Goal: Task Accomplishment & Management: Use online tool/utility

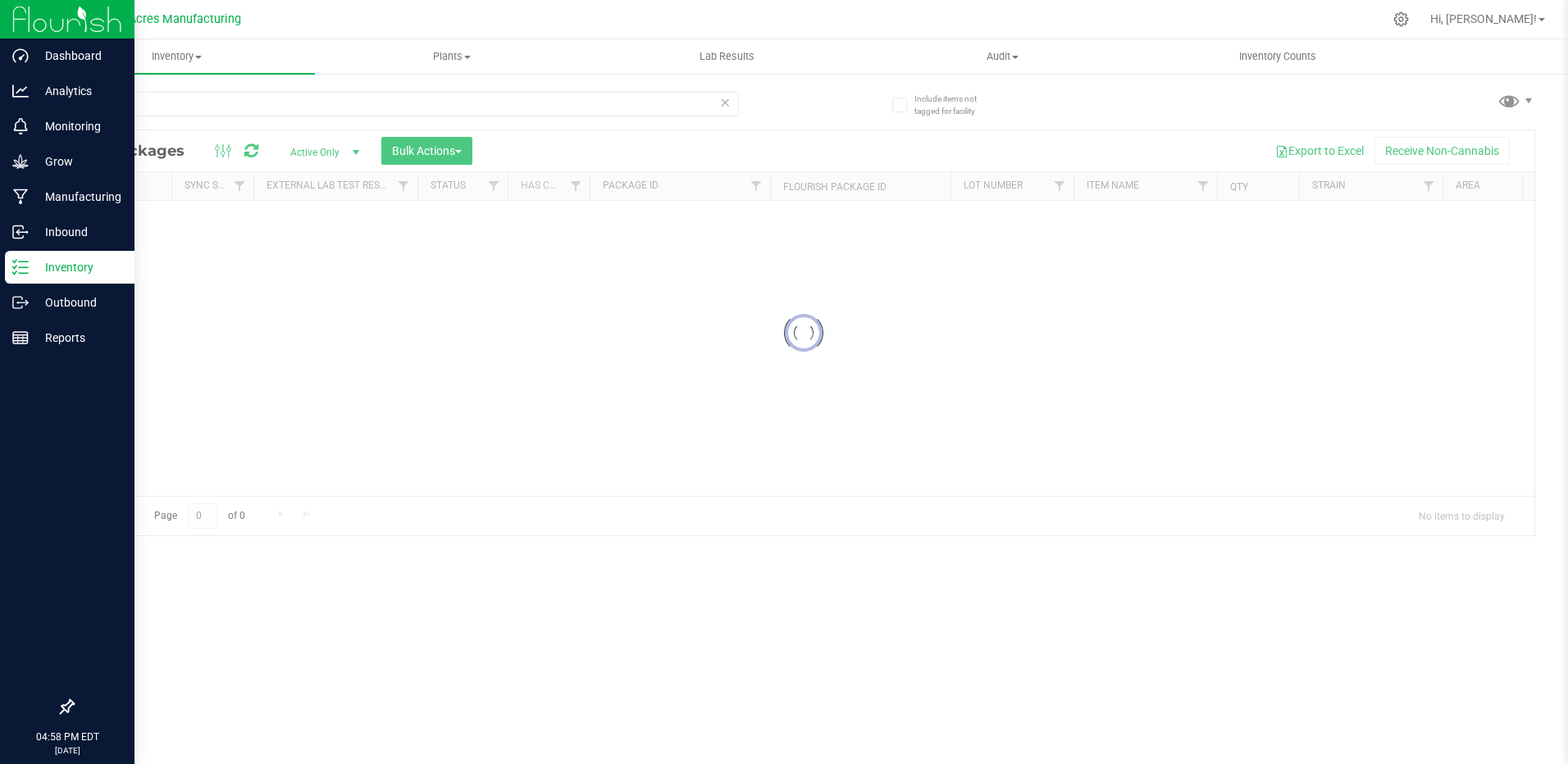
click at [32, 268] on p "Inventory" at bounding box center [78, 268] width 98 height 20
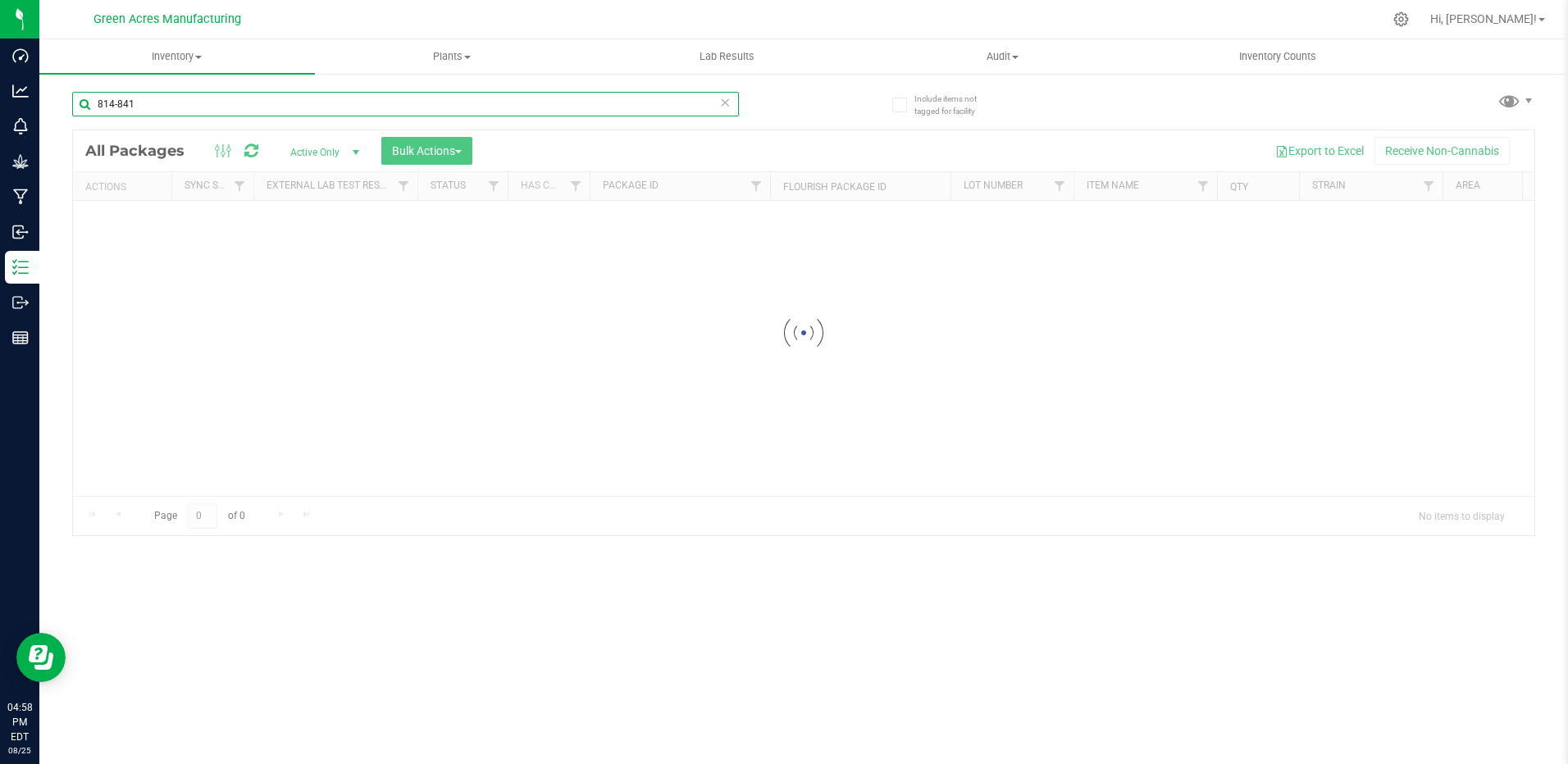
click at [196, 108] on input "814-841" at bounding box center [406, 104] width 667 height 25
click at [268, 97] on input "814-841" at bounding box center [406, 104] width 667 height 25
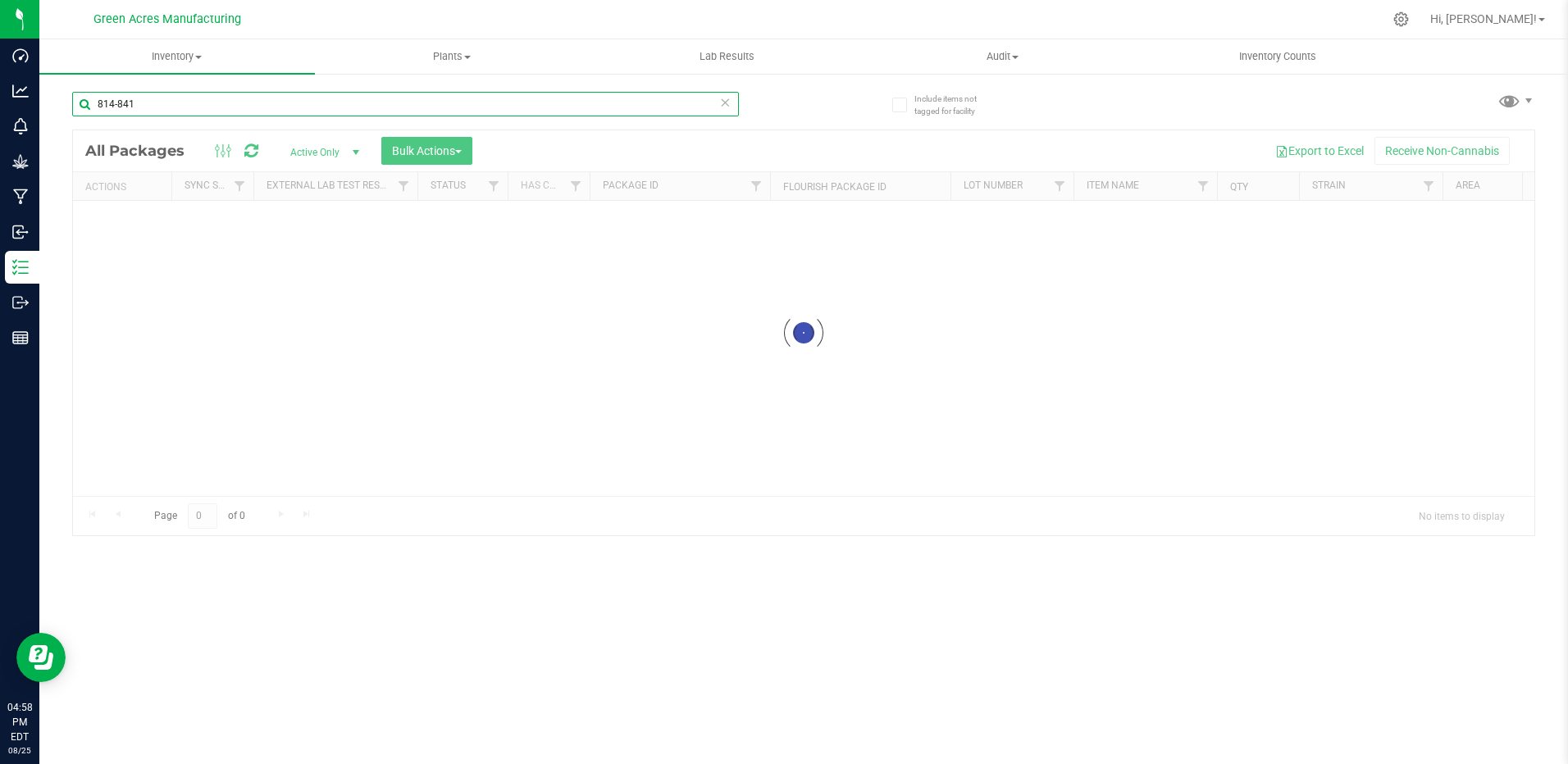
click at [268, 97] on input "814-841" at bounding box center [406, 104] width 667 height 25
paste input "GA-250825-EM-VKS-HYB-D-THC0"
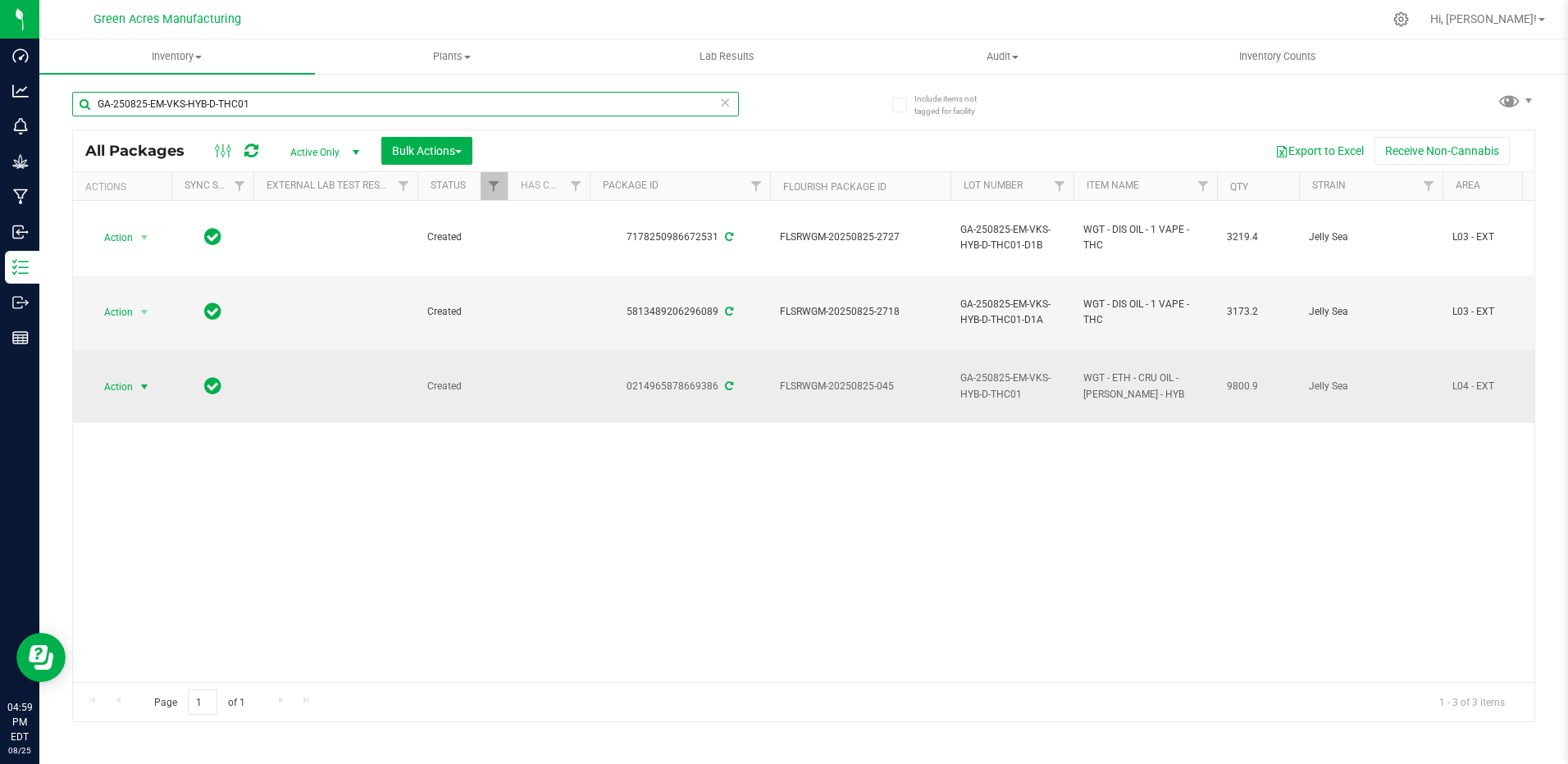
type input "GA-250825-EM-VKS-HYB-D-THC01"
click at [143, 388] on span "select" at bounding box center [145, 387] width 13 height 13
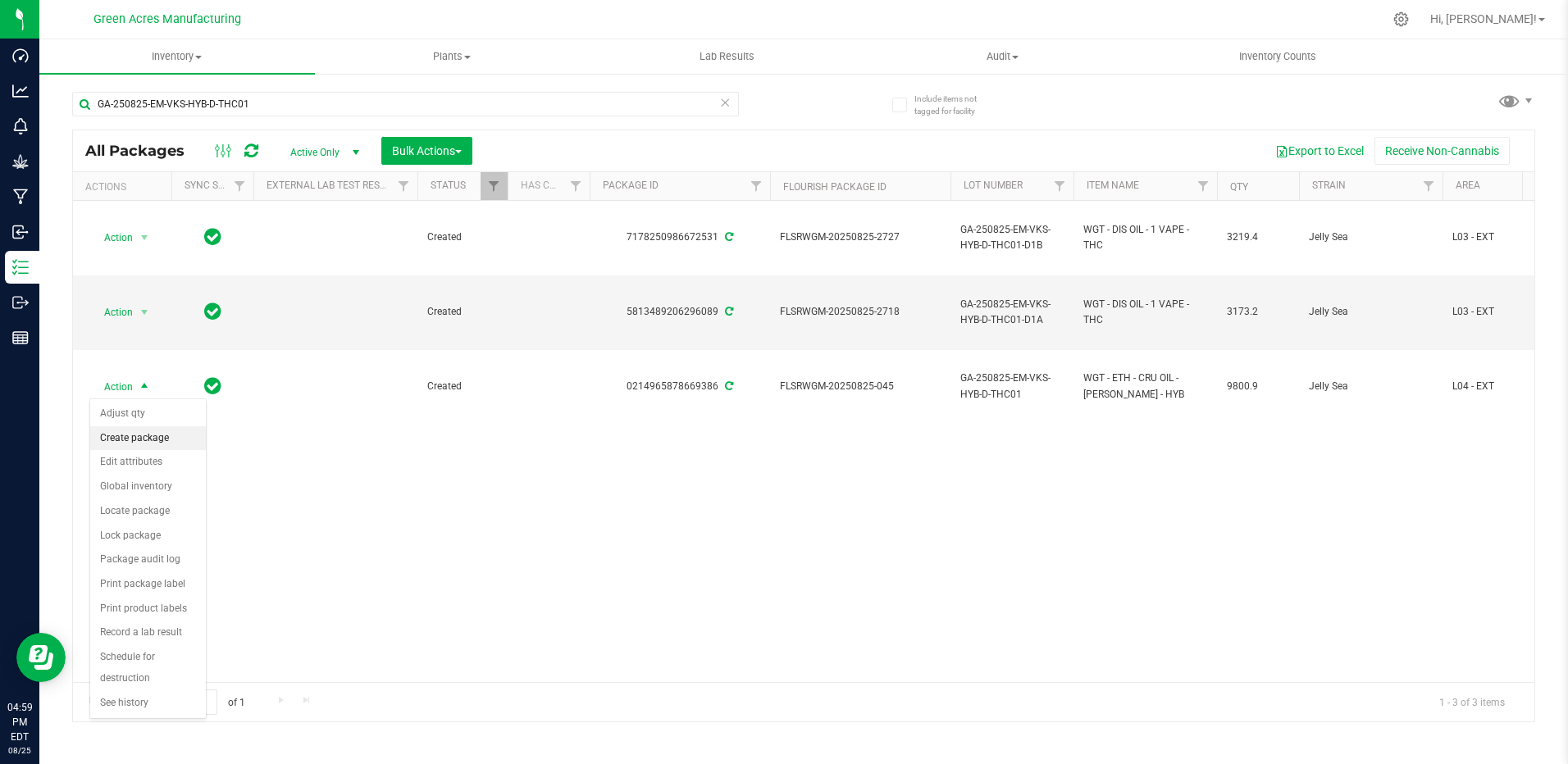
click at [144, 443] on li "Create package" at bounding box center [147, 439] width 116 height 25
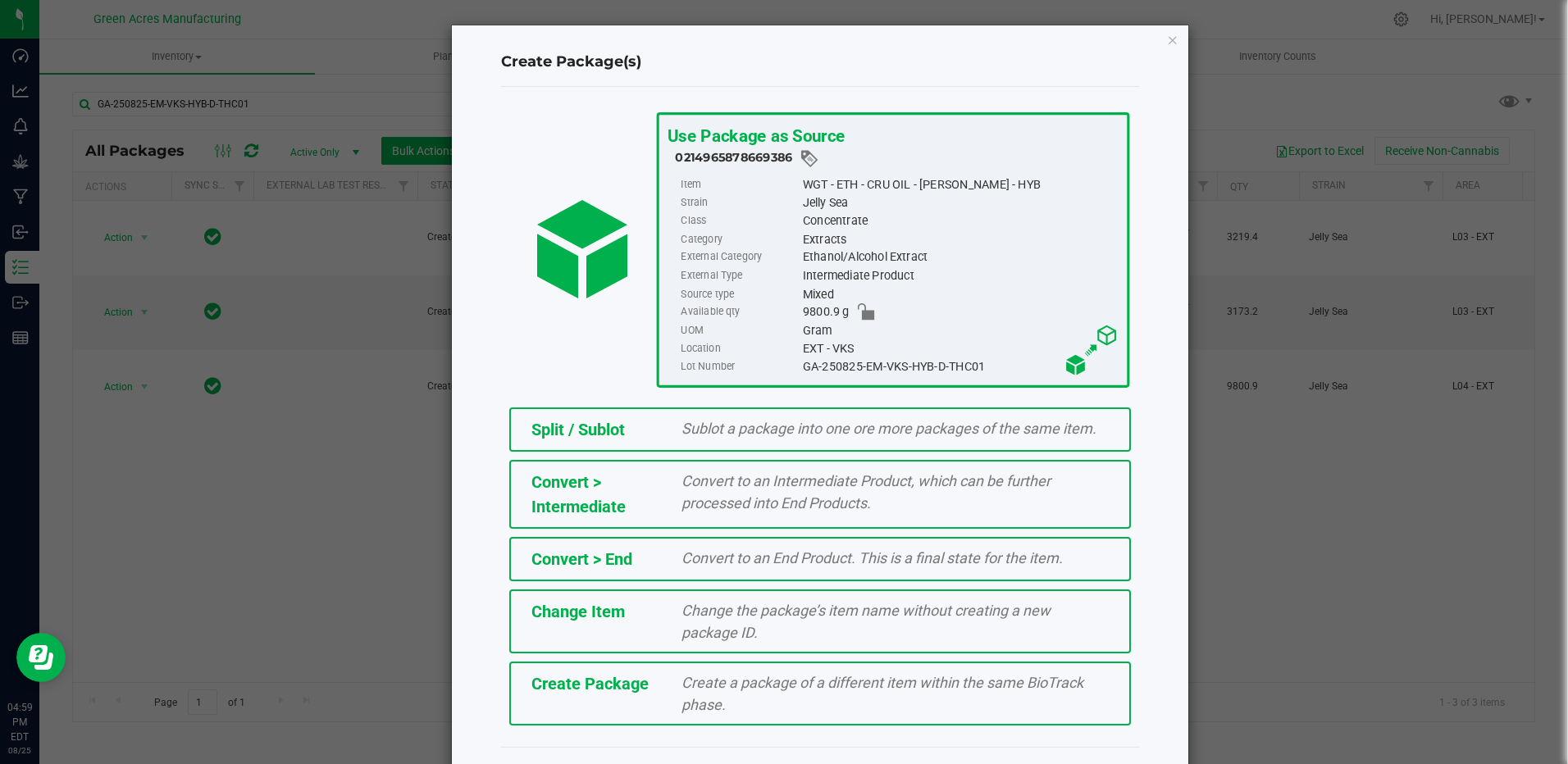
click at [630, 674] on div "Create Package" at bounding box center [594, 683] width 151 height 25
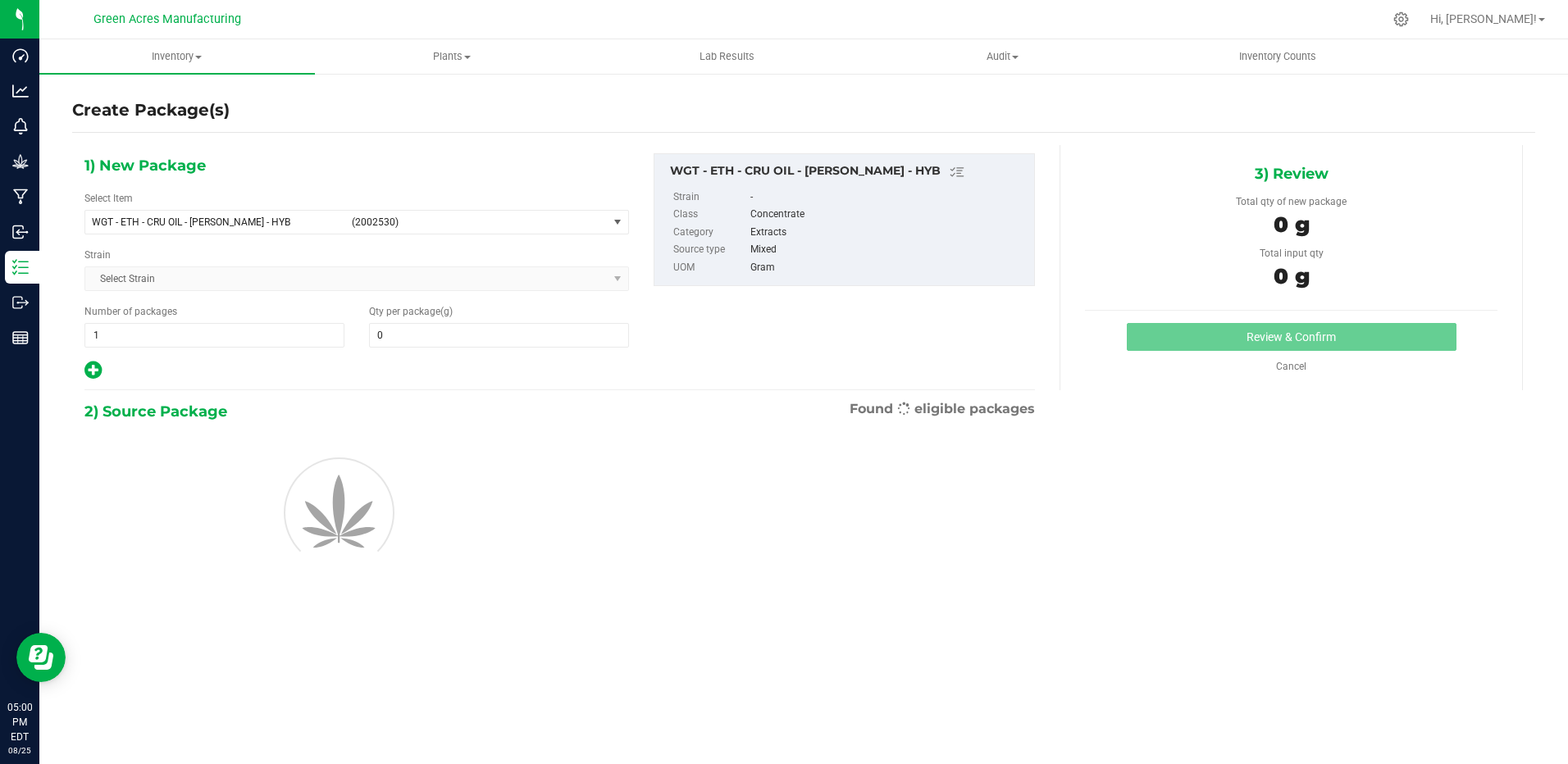
type input "0.0000"
click at [283, 219] on span "WGT - ETH - CRU OIL - DEVOL - HYB" at bounding box center [216, 222] width 250 height 12
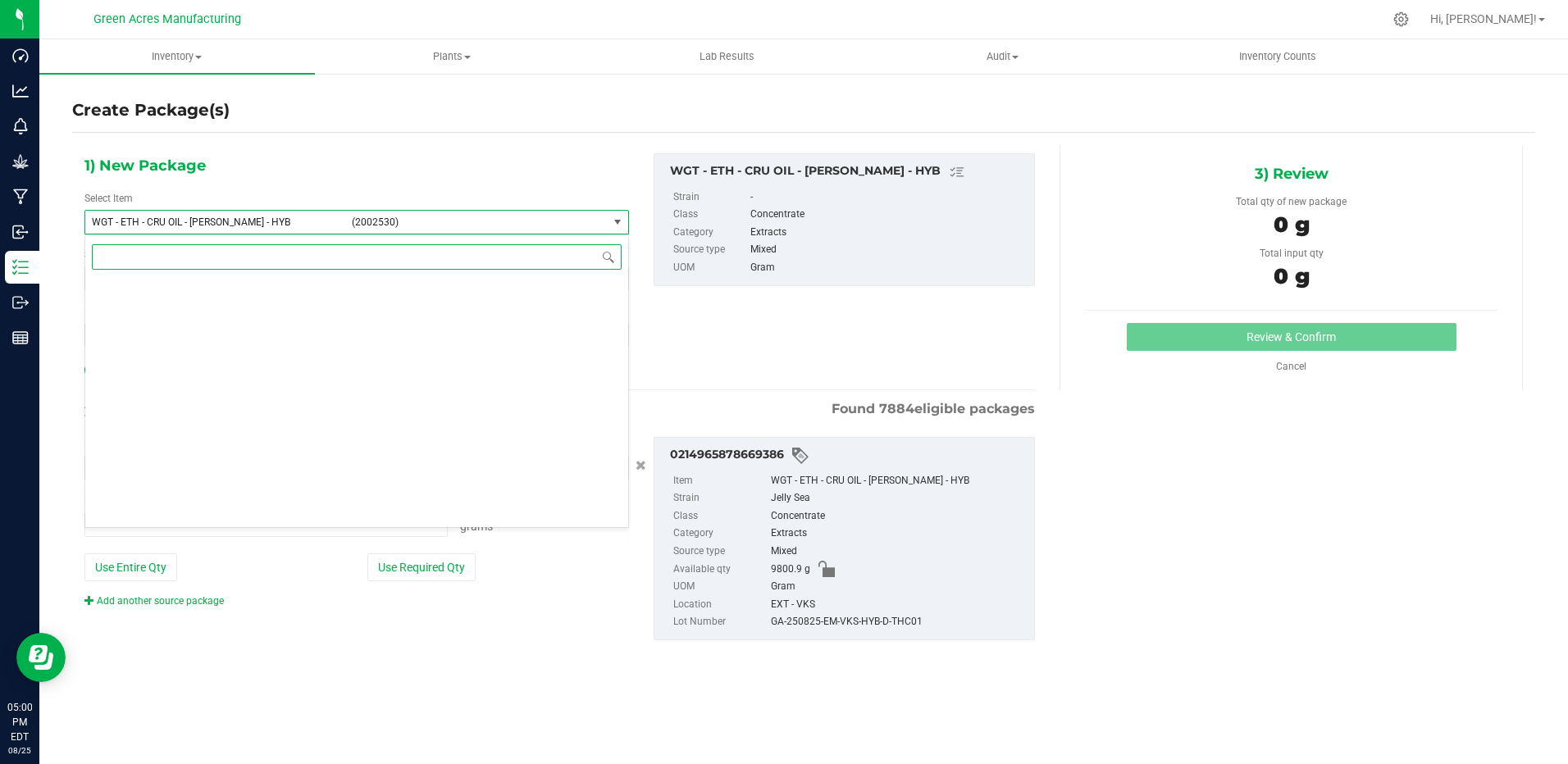
type input "0.0000 g"
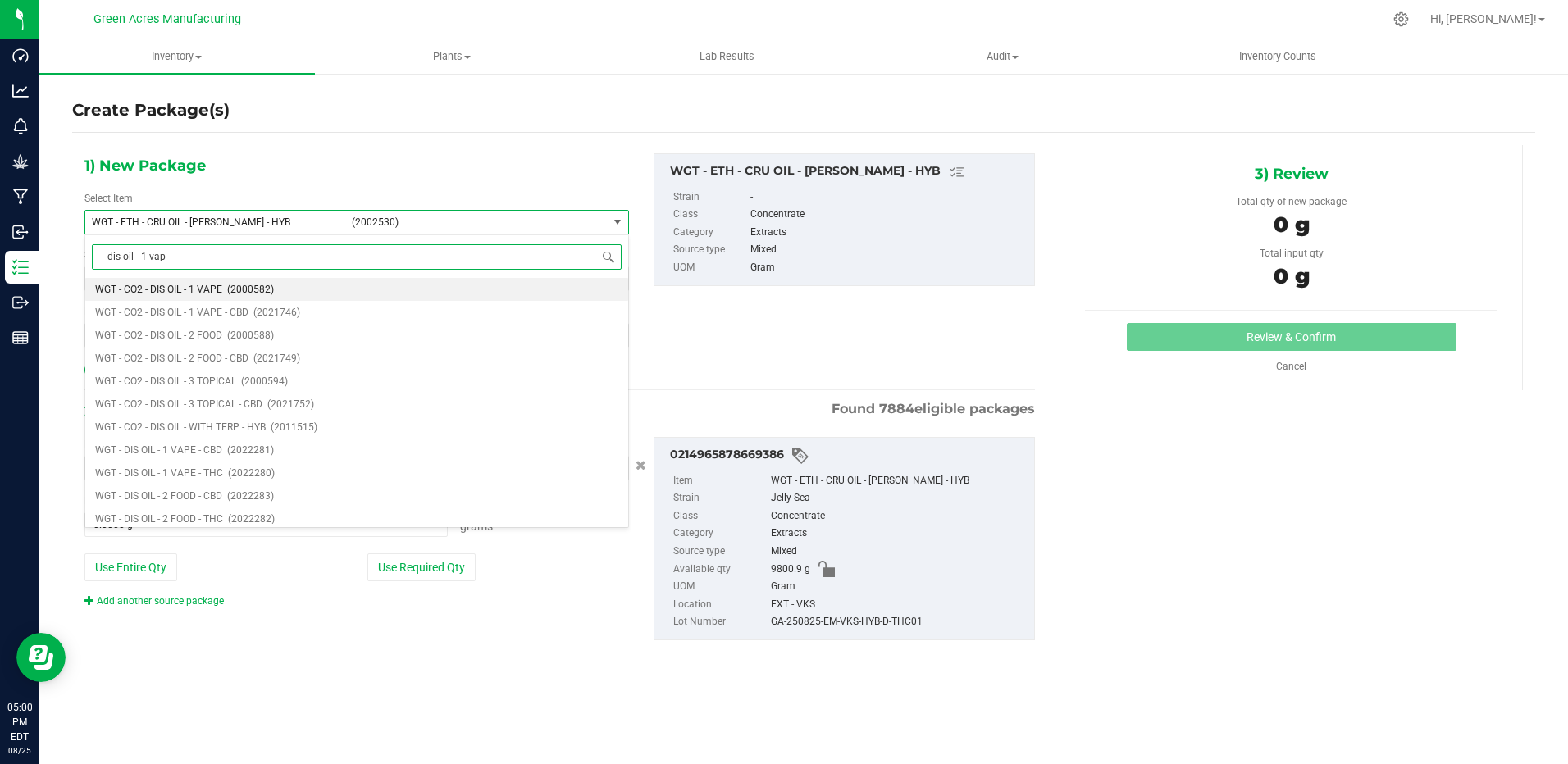
type input "dis oil - 1 vape"
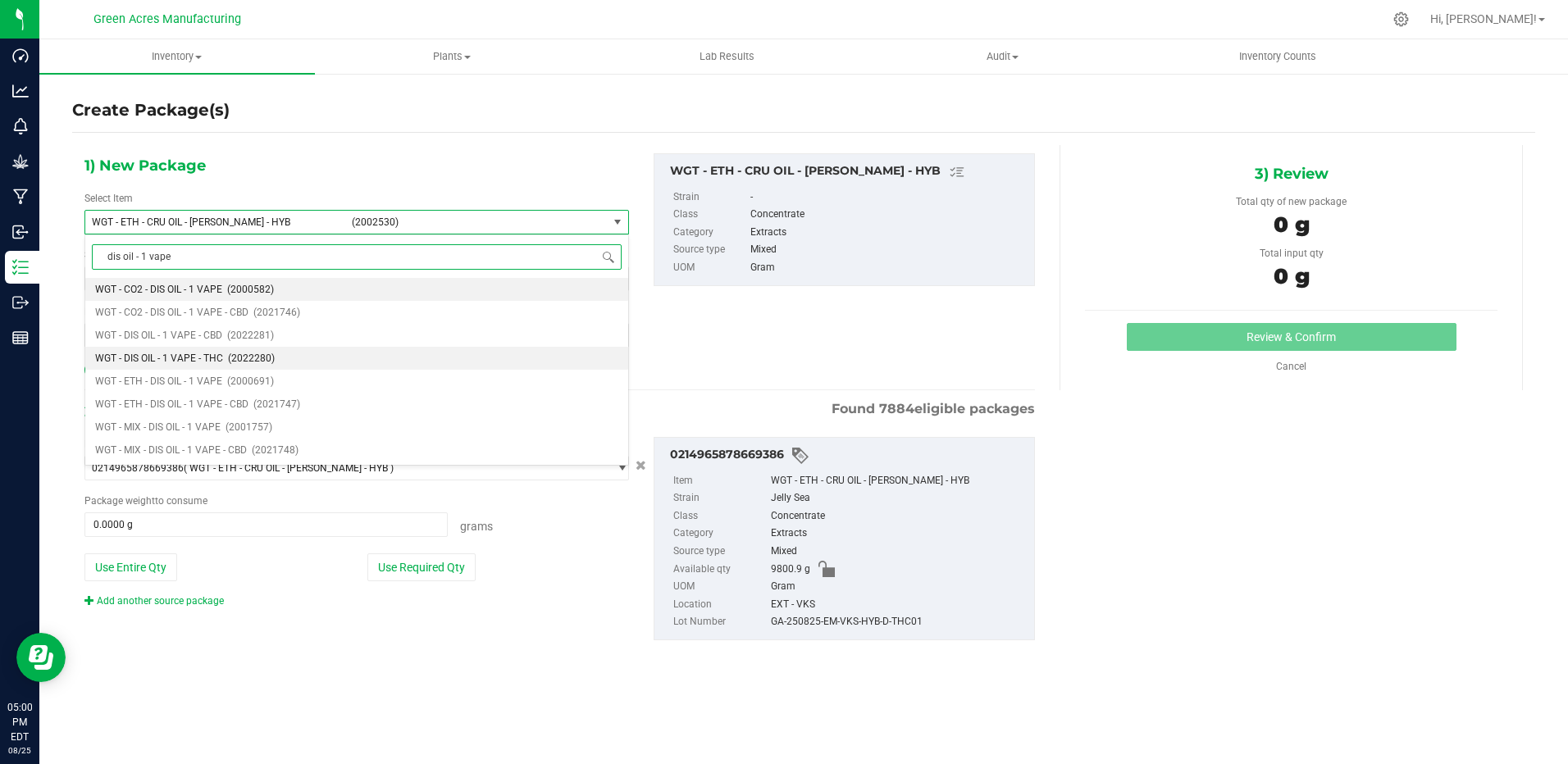
click at [182, 356] on span "WGT - DIS OIL - 1 VAPE - THC" at bounding box center [159, 358] width 128 height 12
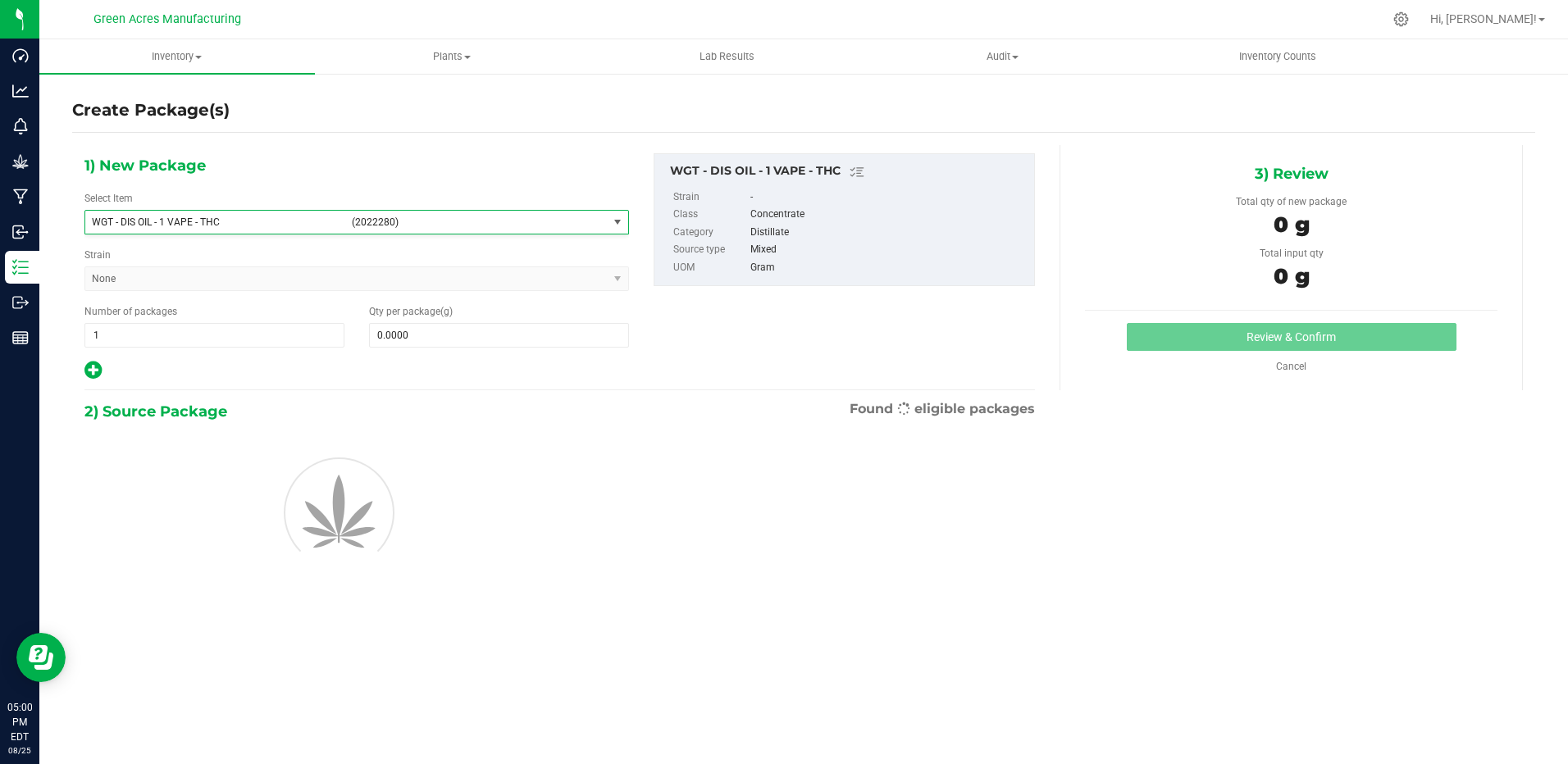
type input "0.0000"
click at [492, 341] on span at bounding box center [499, 335] width 260 height 25
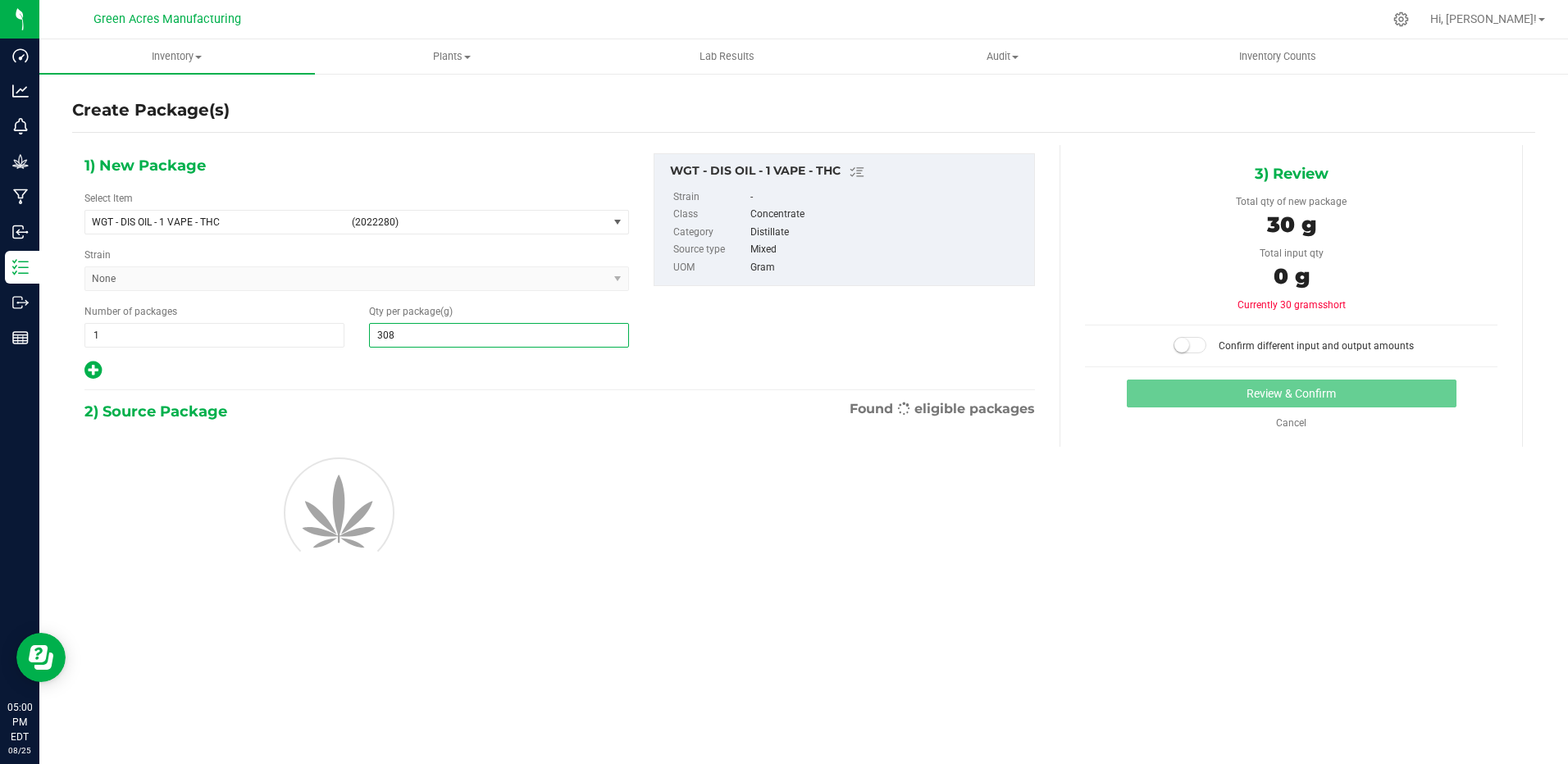
type input "3080"
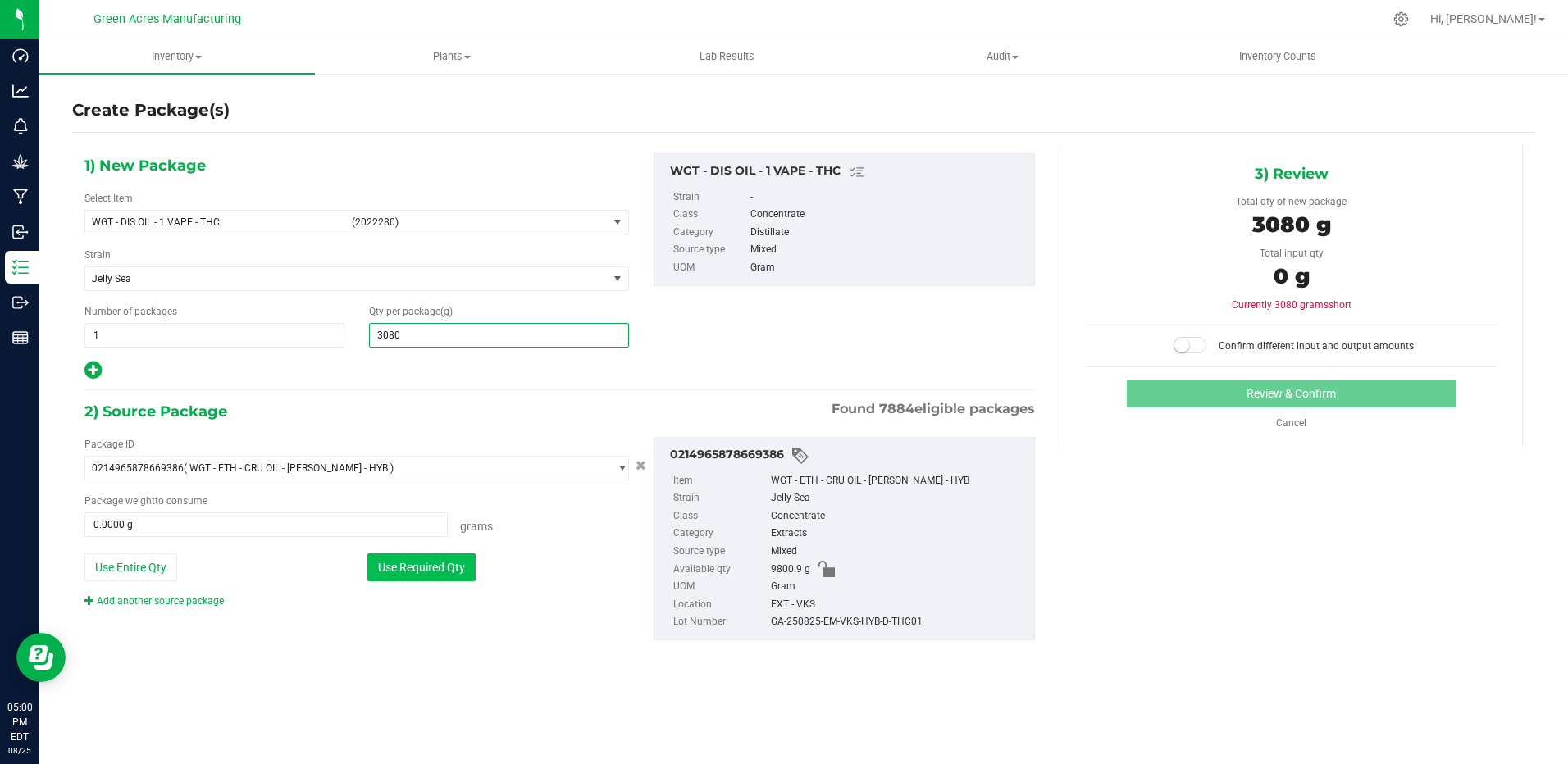
type input "3,080.0000"
click at [439, 579] on button "Use Required Qty" at bounding box center [422, 567] width 108 height 28
type input "3080.0000 g"
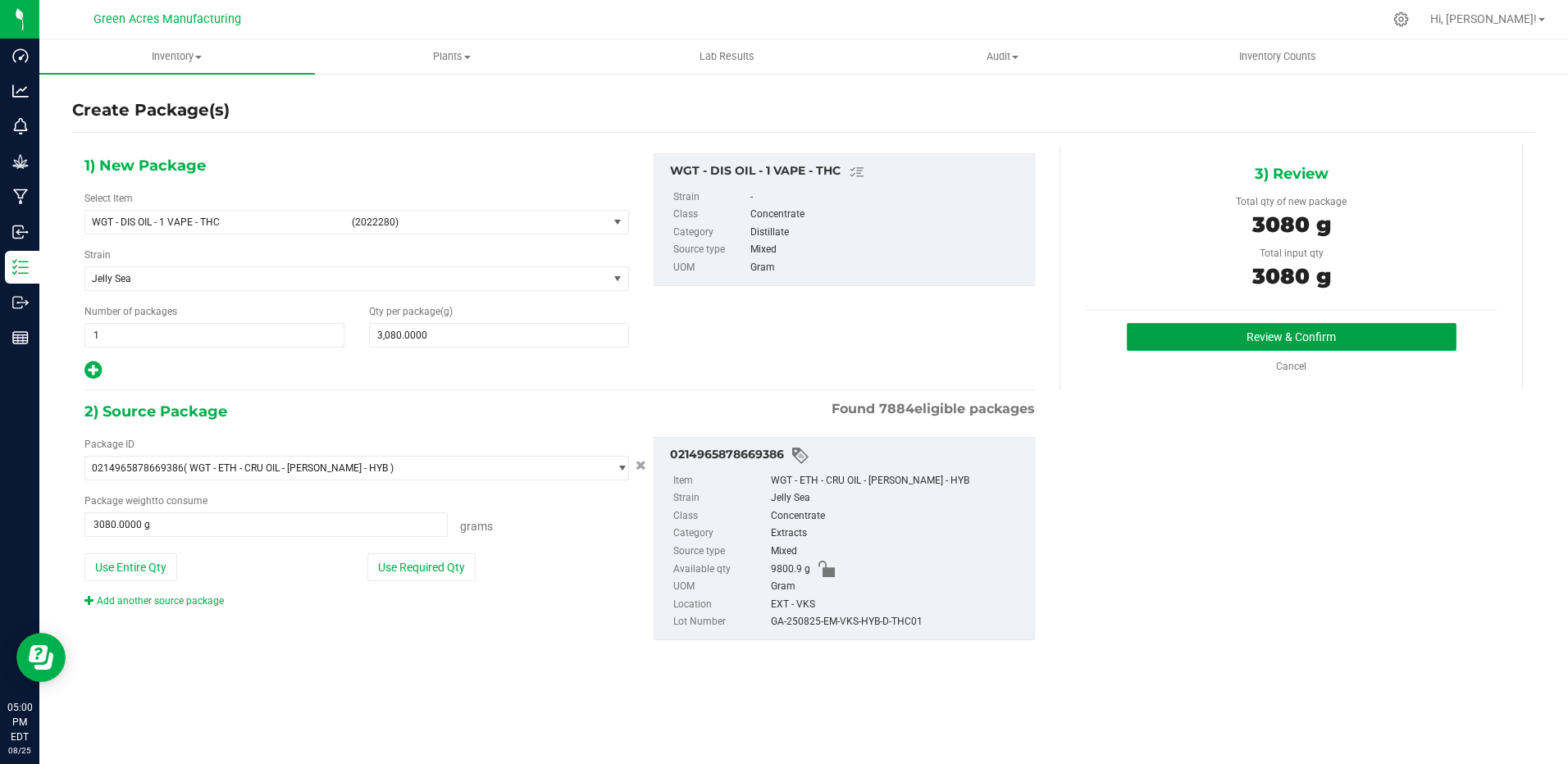
click at [1227, 328] on button "Review & Confirm" at bounding box center [1292, 337] width 329 height 28
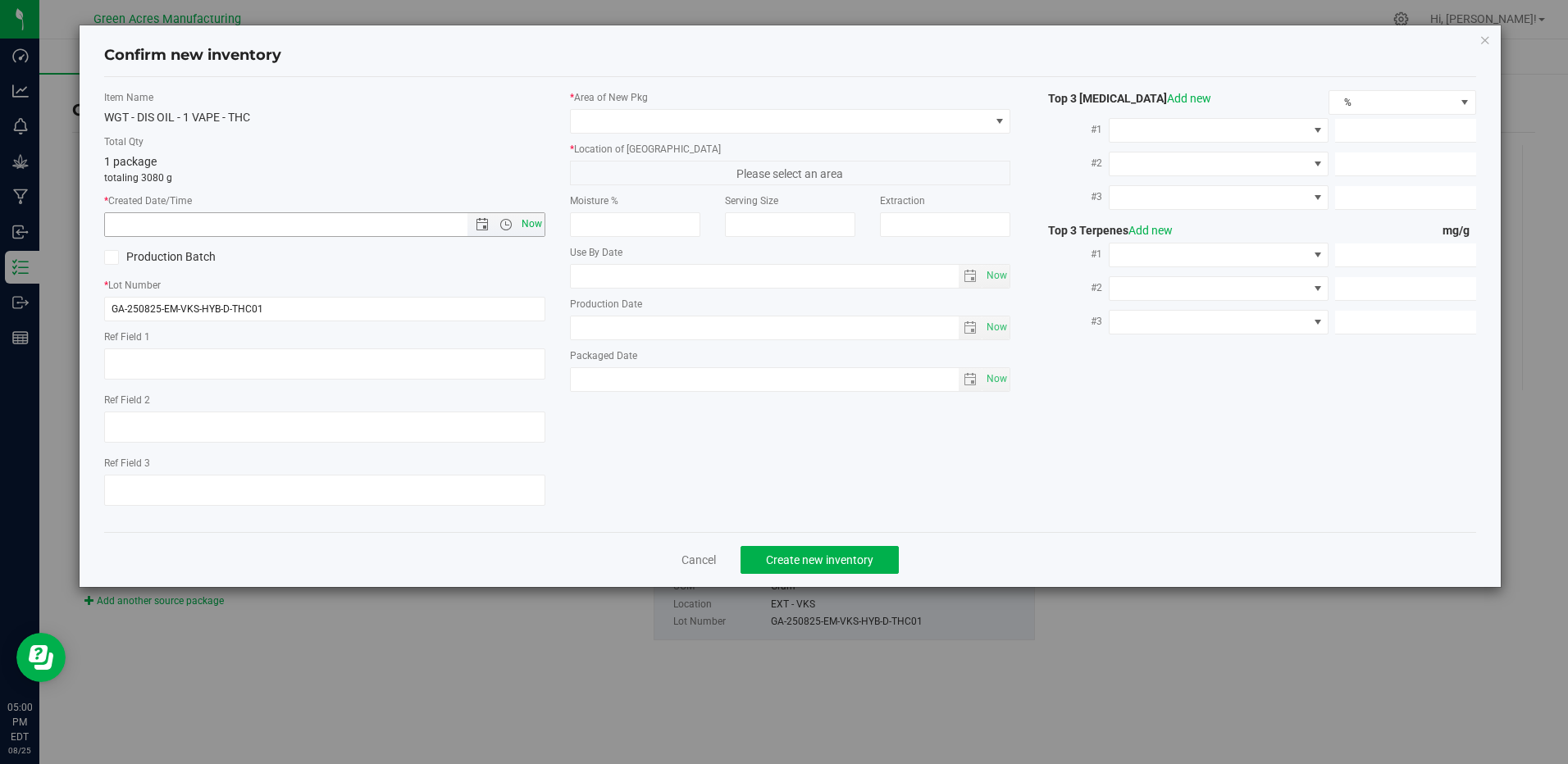
click at [536, 223] on span "Now" at bounding box center [532, 224] width 28 height 24
type input "8/25/2025 5:00 PM"
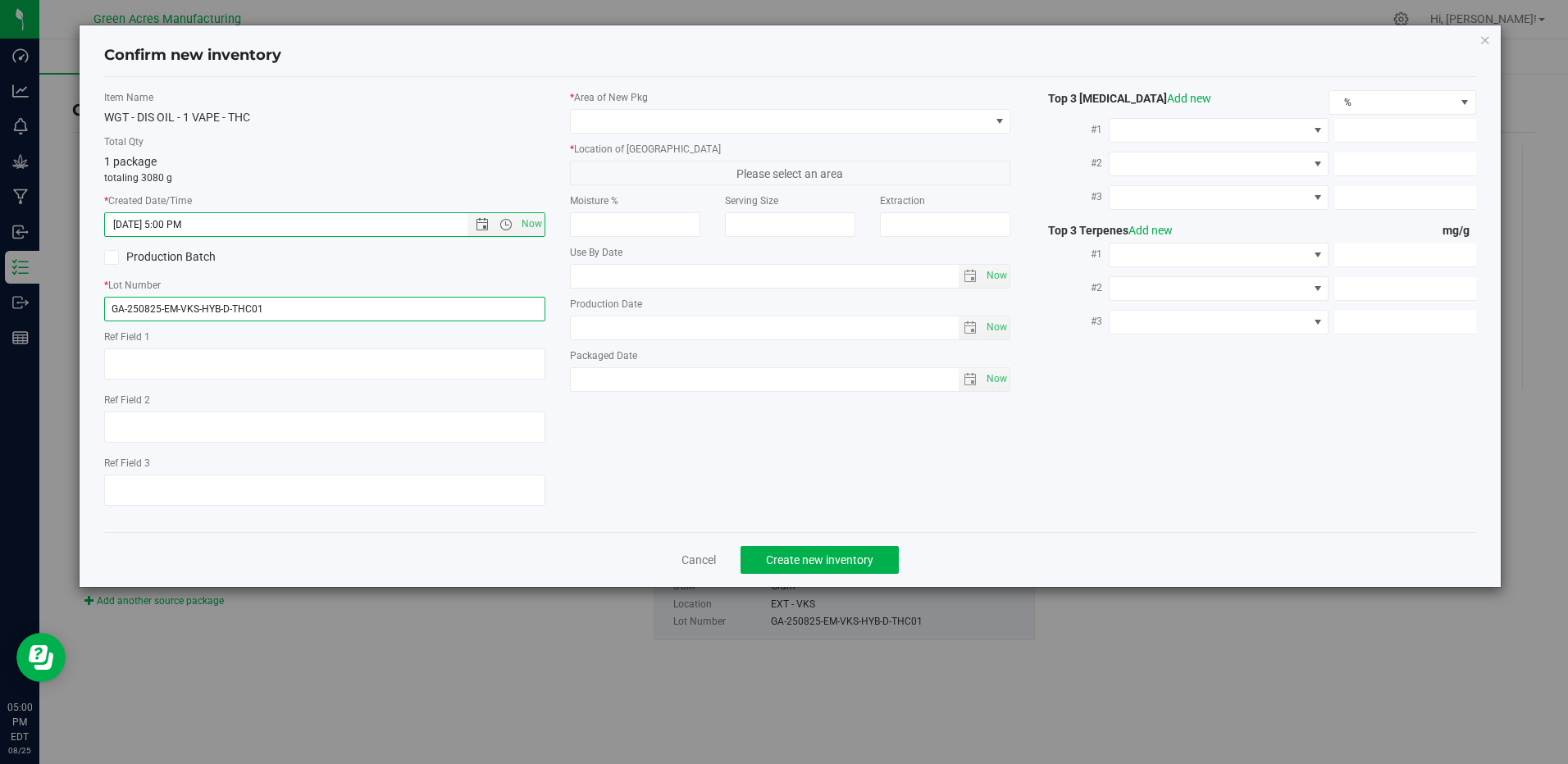
click at [389, 307] on input "GA-250825-EM-VKS-HYB-D-THC01" at bounding box center [324, 309] width 440 height 25
type input "GA-250825-EM-VKS-HYB-D-THC01-D1C"
click at [537, 221] on span "Now" at bounding box center [532, 224] width 28 height 24
type input "8/25/2025 5:01 PM"
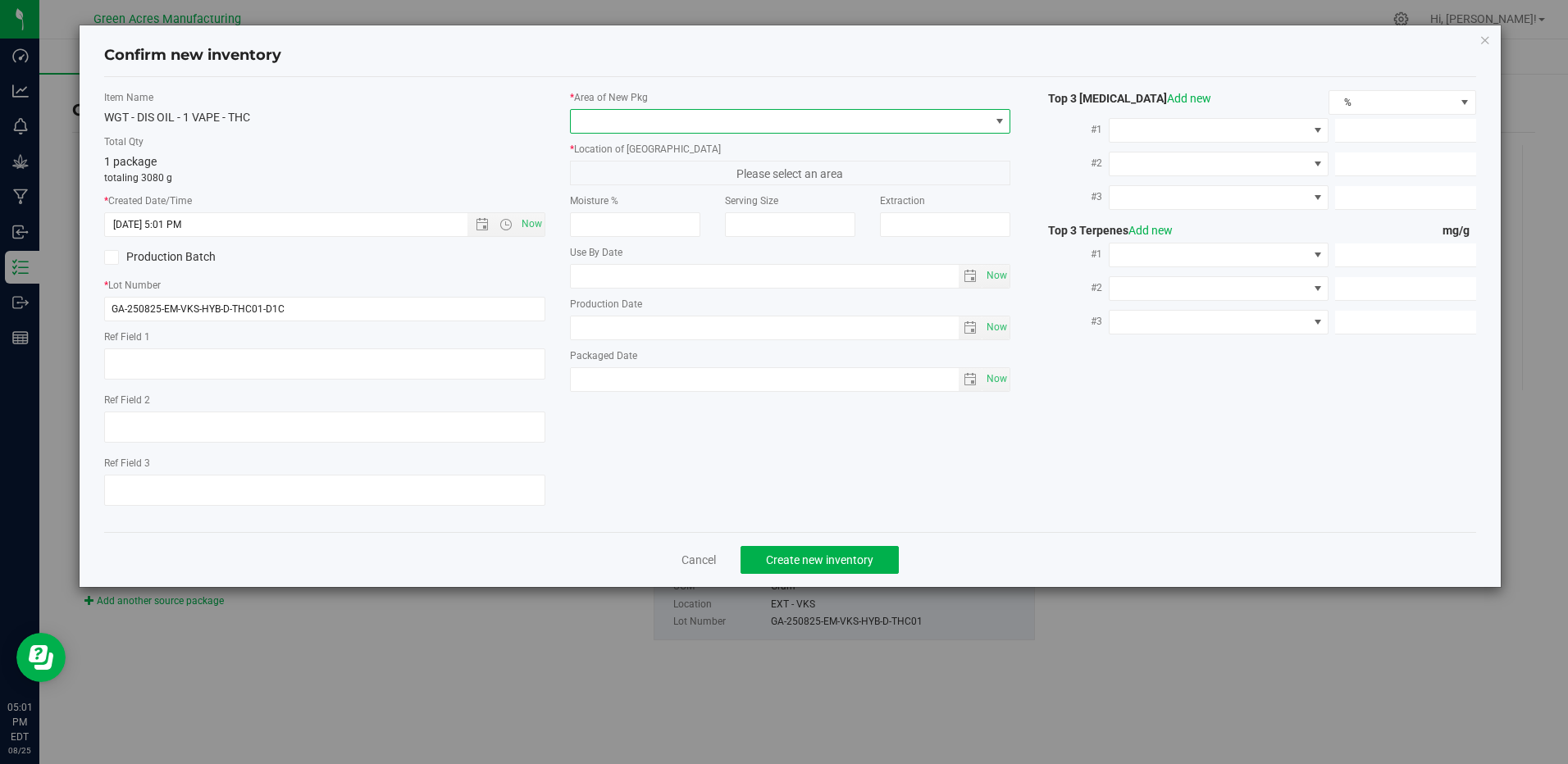
click at [1011, 121] on span at bounding box center [789, 121] width 440 height 25
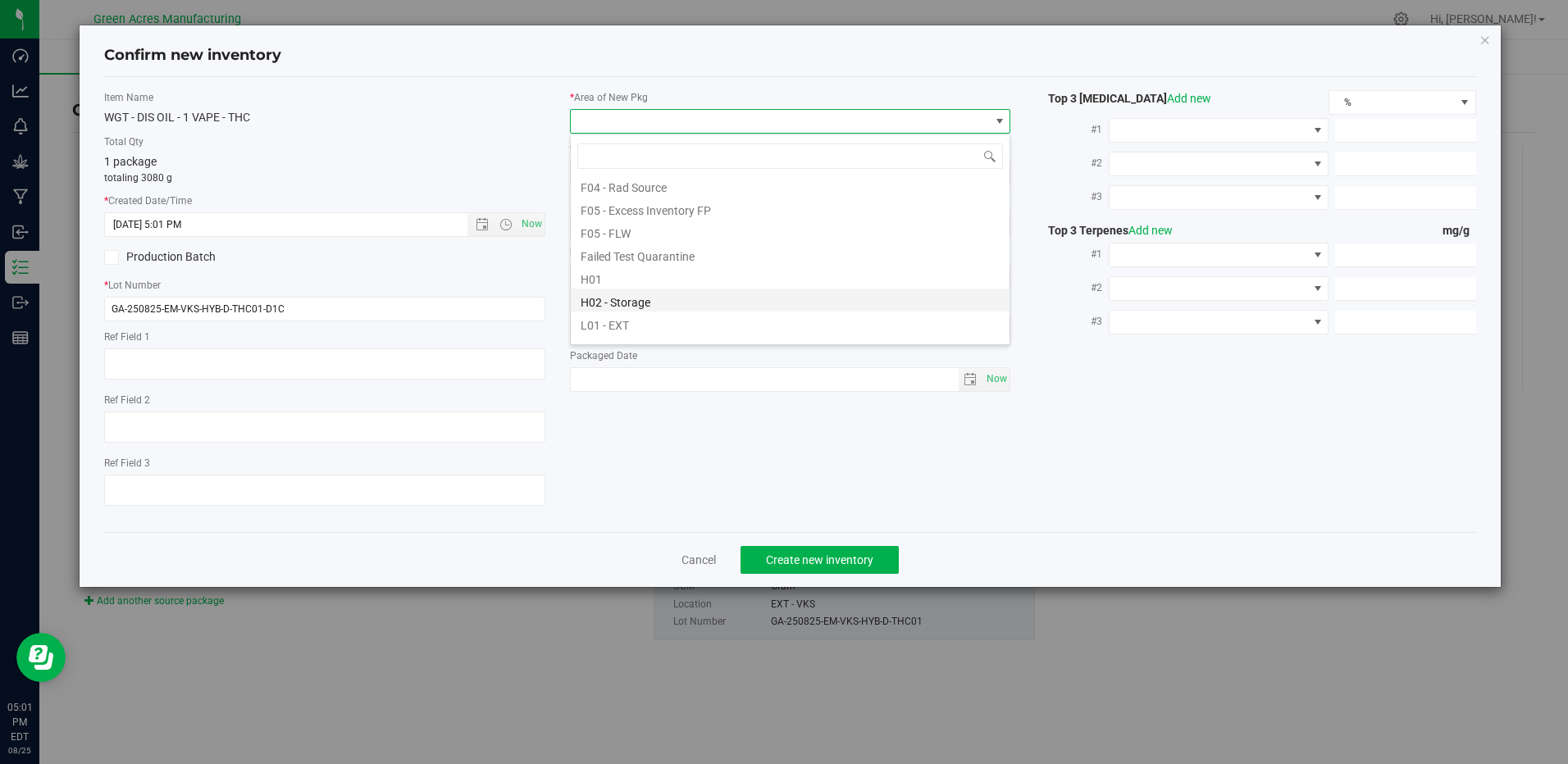
scroll to position [246, 0]
click at [626, 313] on li "L03 - EXT" at bounding box center [789, 310] width 438 height 23
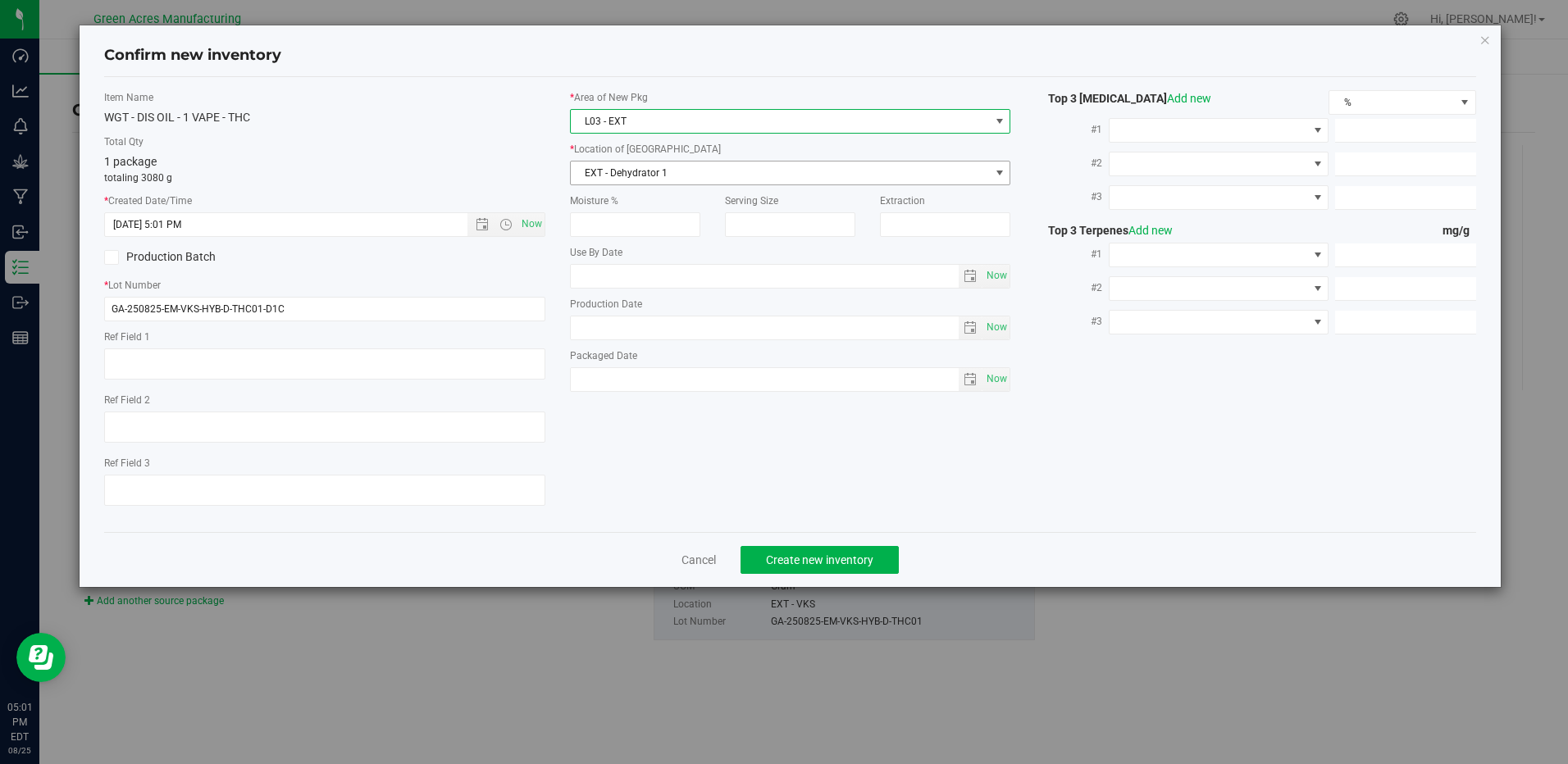
click at [683, 170] on span "EXT - Dehydrator 1" at bounding box center [779, 173] width 418 height 23
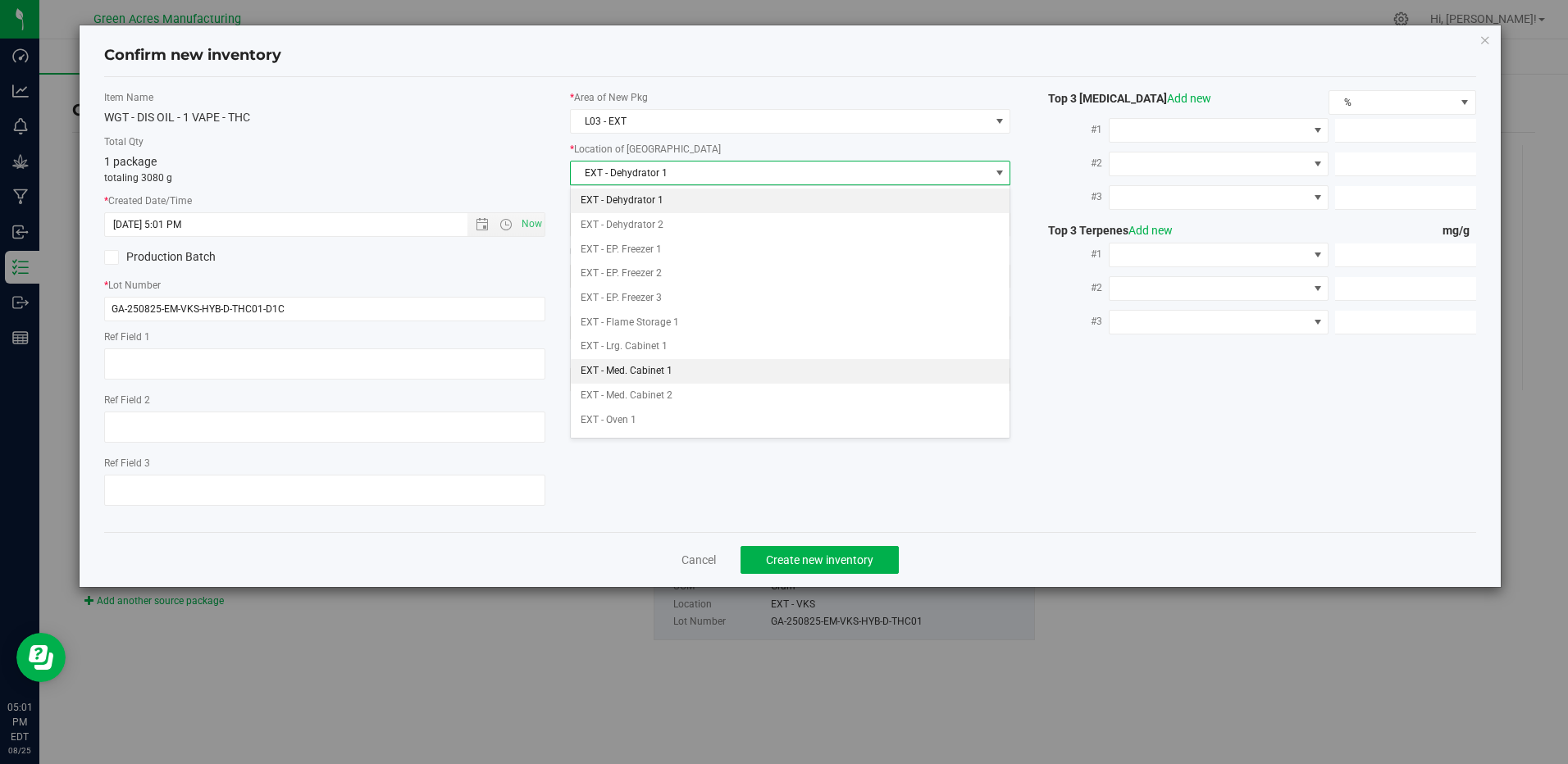
click at [631, 367] on li "EXT - Med. Cabinet 1" at bounding box center [789, 372] width 438 height 25
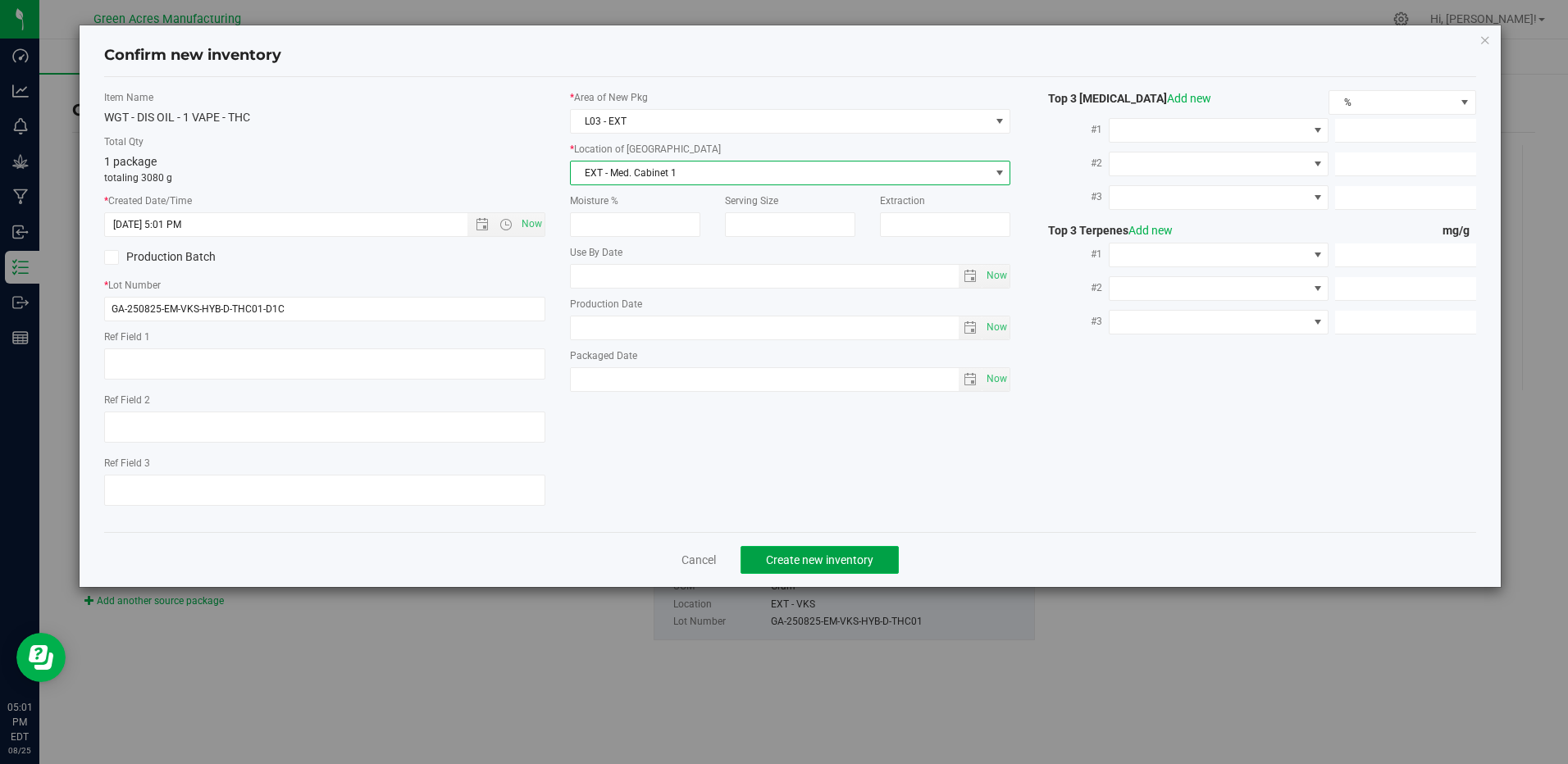
click at [844, 568] on button "Create new inventory" at bounding box center [819, 560] width 158 height 28
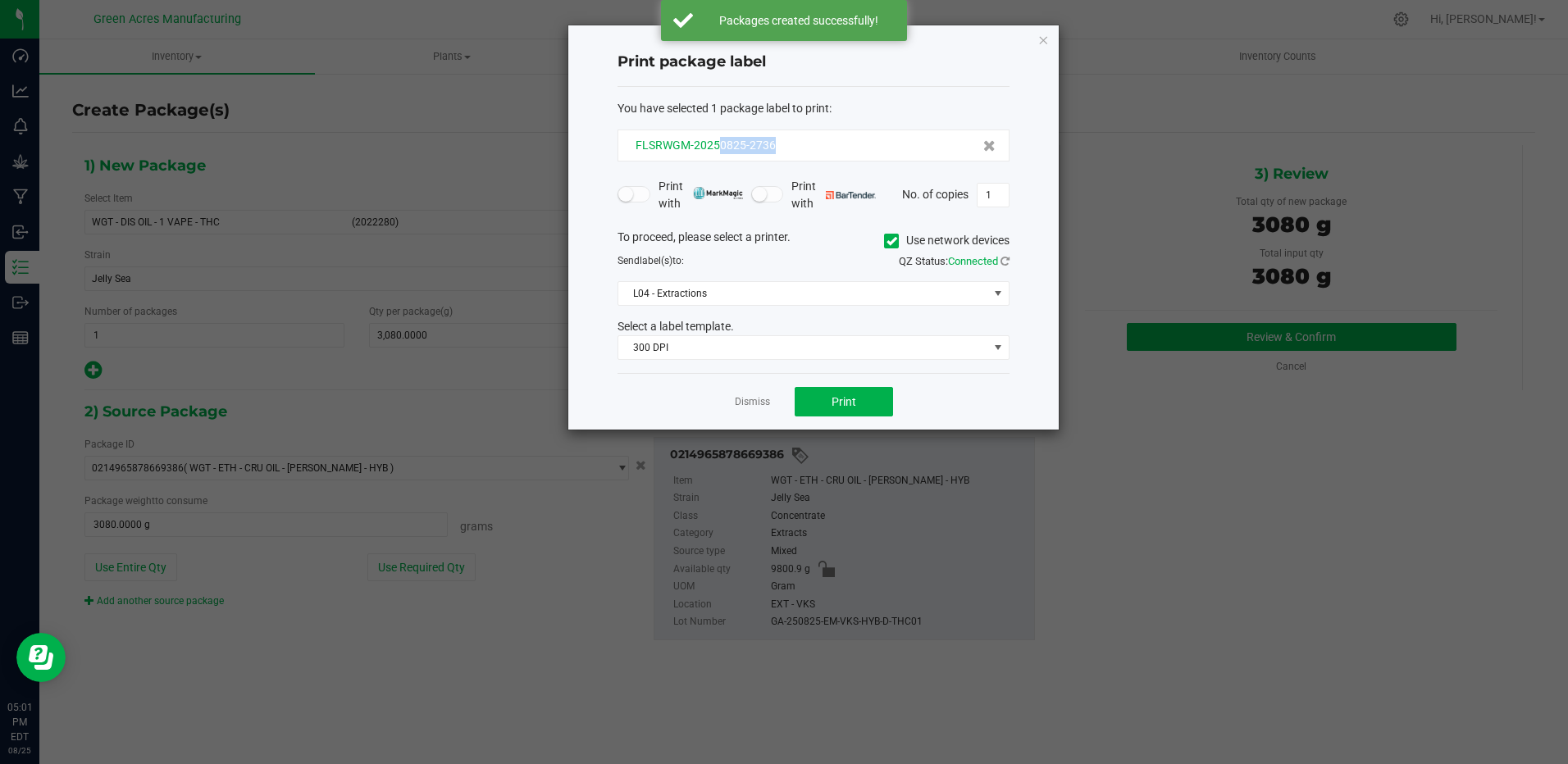
drag, startPoint x: 719, startPoint y: 145, endPoint x: 770, endPoint y: 153, distance: 51.6
click at [770, 153] on div "FLSRWGM-20250825-2736" at bounding box center [814, 145] width 364 height 17
drag, startPoint x: 770, startPoint y: 153, endPoint x: 759, endPoint y: 145, distance: 13.6
copy span "0825-2736"
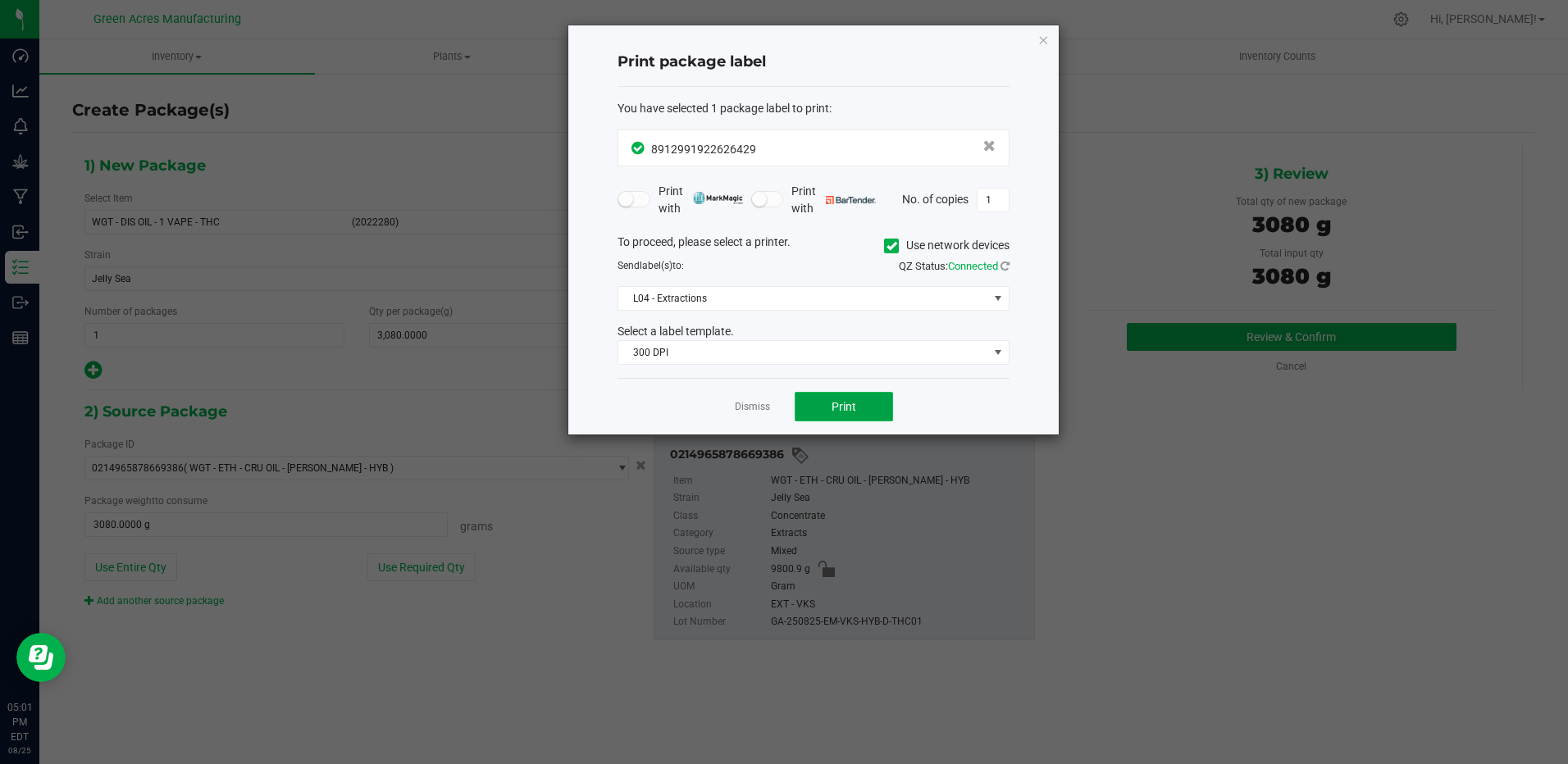
click at [818, 397] on button "Print" at bounding box center [843, 406] width 98 height 29
click at [822, 413] on div at bounding box center [814, 230] width 491 height 409
click at [833, 407] on span "Print" at bounding box center [844, 407] width 25 height 13
click at [834, 412] on span "Print" at bounding box center [844, 407] width 25 height 13
click at [835, 412] on span "Print" at bounding box center [844, 407] width 25 height 13
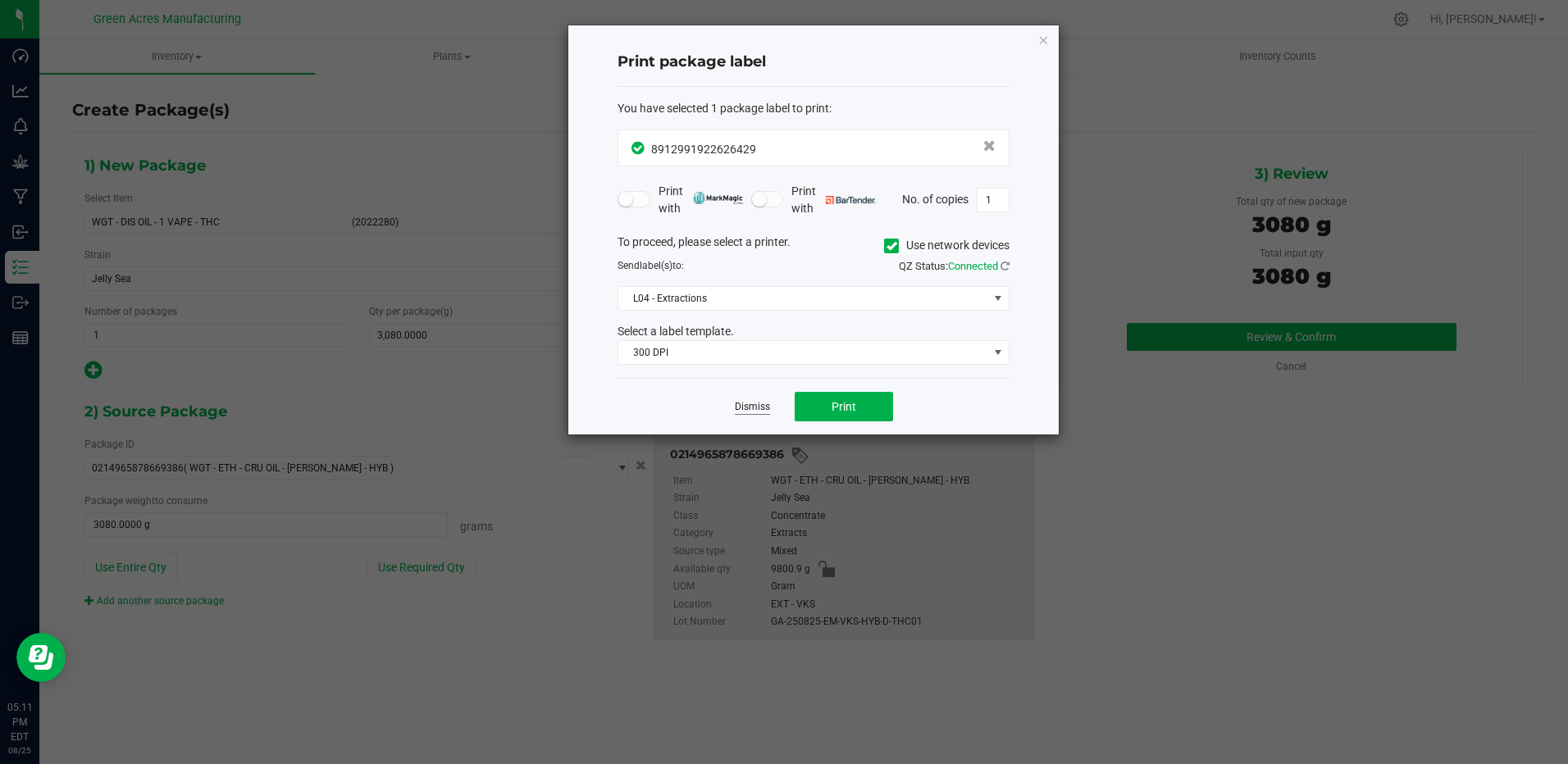
click at [749, 403] on link "Dismiss" at bounding box center [752, 407] width 35 height 14
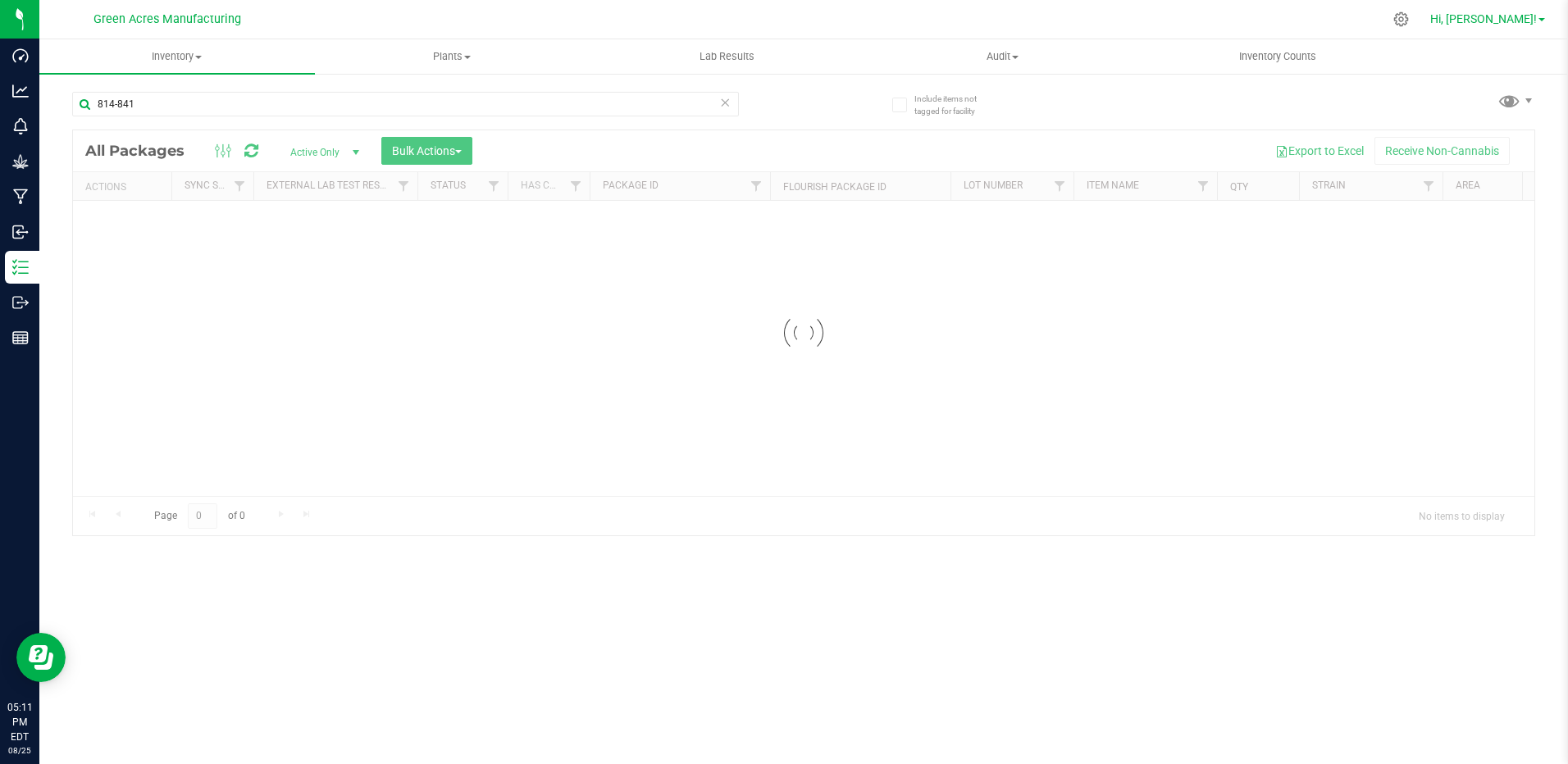
click at [1521, 15] on span "Hi, [PERSON_NAME]!" at bounding box center [1483, 19] width 106 height 13
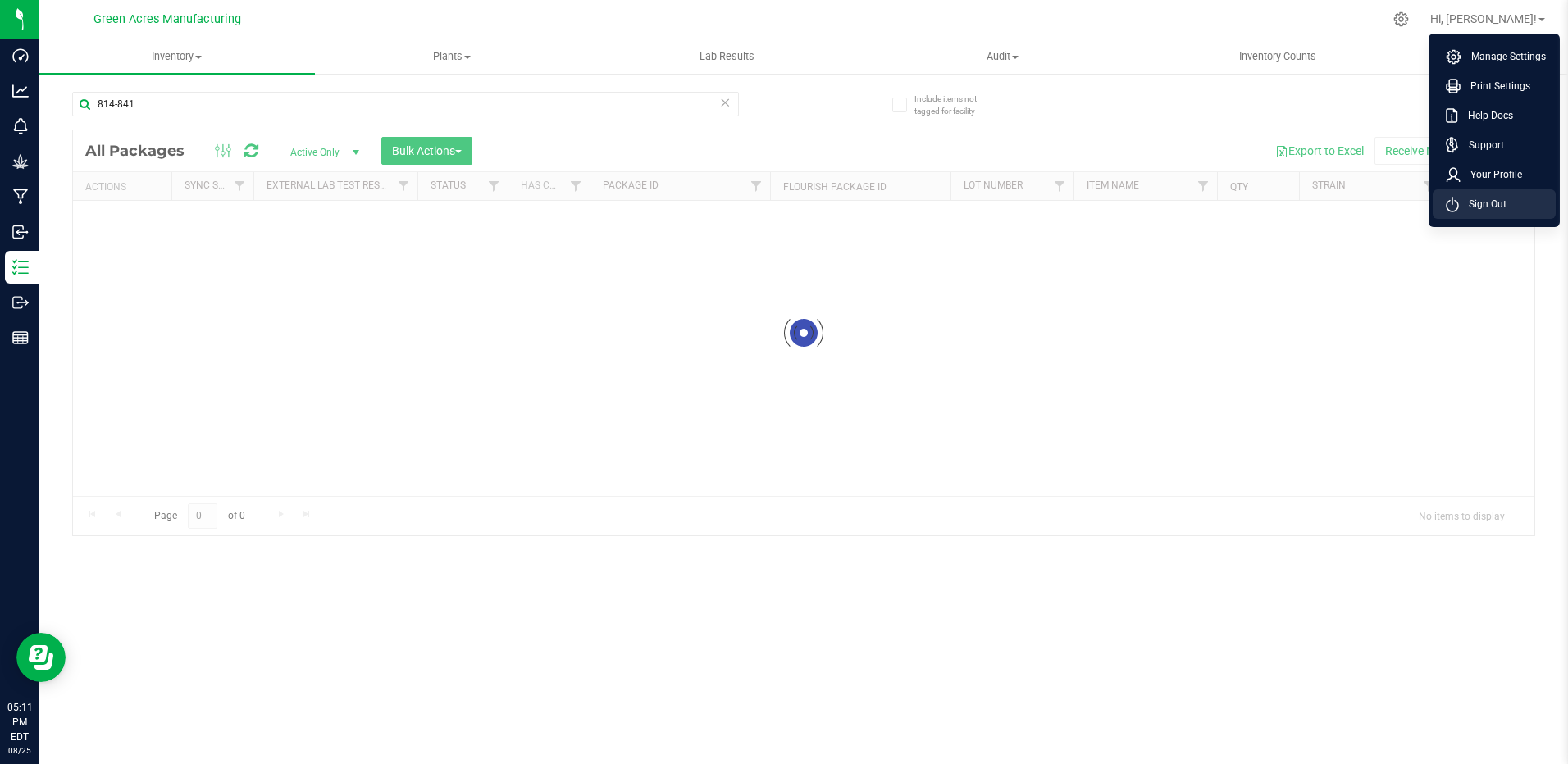
click at [1487, 208] on span "Sign Out" at bounding box center [1482, 205] width 47 height 17
